Goal: Task Accomplishment & Management: Complete application form

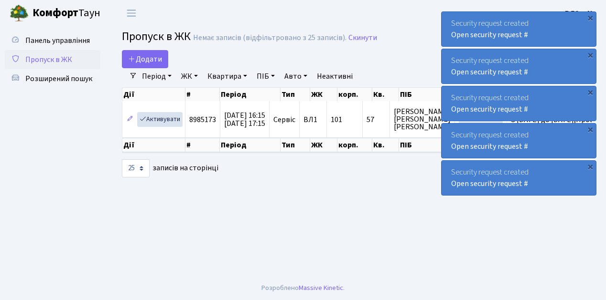
select select "25"
click at [51, 62] on span "Пропуск в ЖК" at bounding box center [48, 59] width 47 height 11
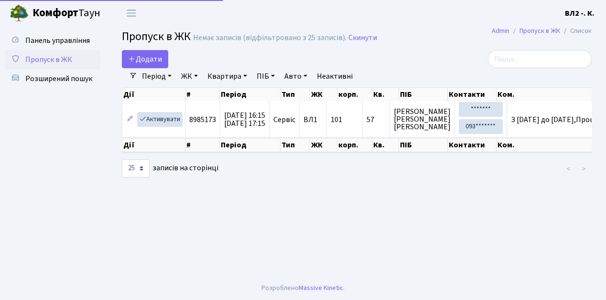
select select "25"
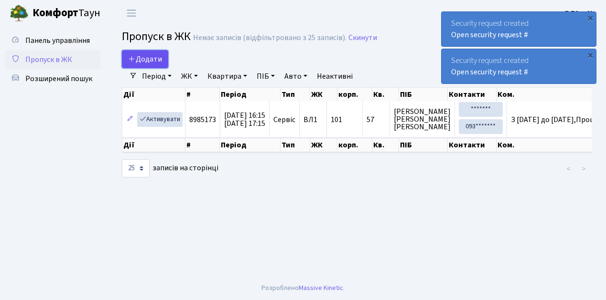
click at [154, 57] on span "Додати" at bounding box center [145, 59] width 34 height 11
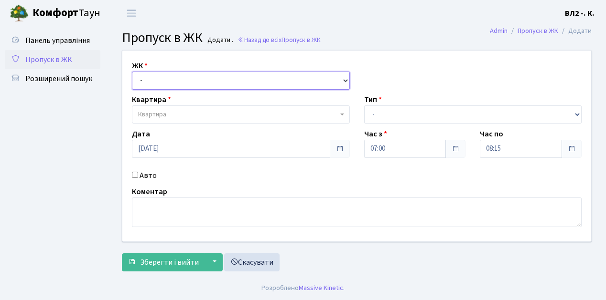
click at [165, 81] on select "- [STREET_ADDRESS][PERSON_NAME]" at bounding box center [241, 81] width 218 height 18
select select "317"
click at [132, 72] on select "- ВЛ1, Ужгородський пров., 4/1 ВЛ2, Голосіївський просп., 76 ВЛ3, пр.Голосіївсь…" at bounding box center [241, 81] width 218 height 18
select select
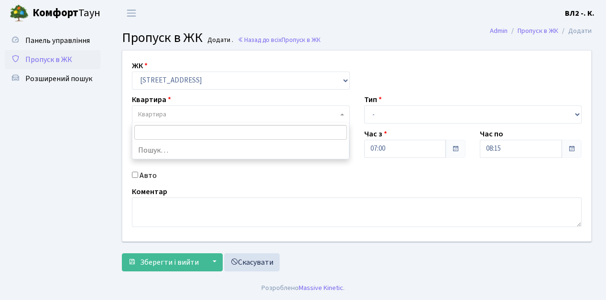
click at [192, 107] on span "Квартира" at bounding box center [241, 115] width 218 height 18
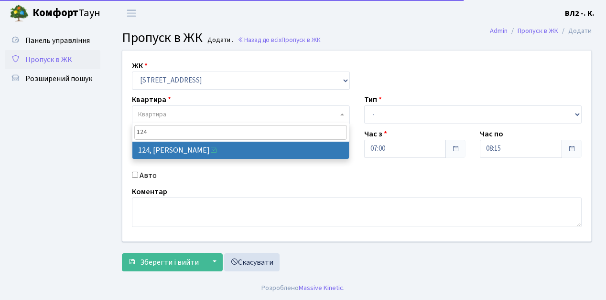
type input "124"
select select "38308"
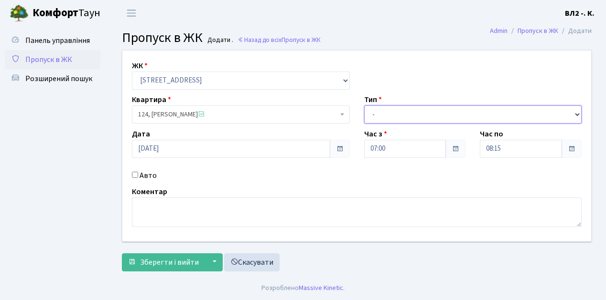
click at [422, 116] on select "- Доставка Таксі Гості Сервіс" at bounding box center [473, 115] width 218 height 18
select select "1"
click at [364, 106] on select "- Доставка Таксі Гості Сервіс" at bounding box center [473, 115] width 218 height 18
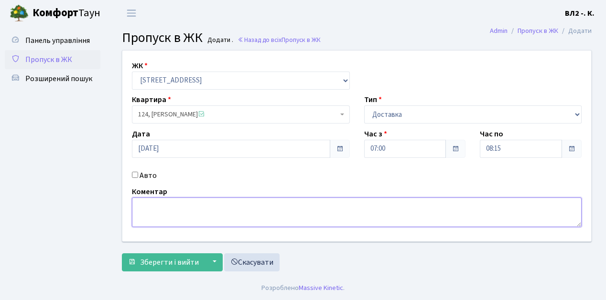
click at [157, 211] on textarea at bounding box center [357, 213] width 450 height 30
type textarea "Timi Eat"
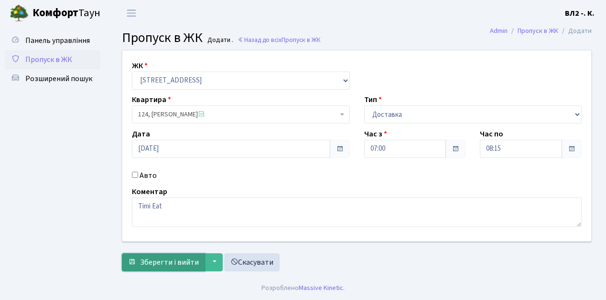
click at [187, 258] on span "Зберегти і вийти" at bounding box center [169, 262] width 59 height 11
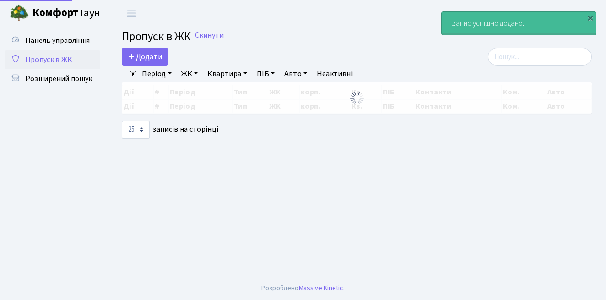
select select "25"
